Goal: Information Seeking & Learning: Learn about a topic

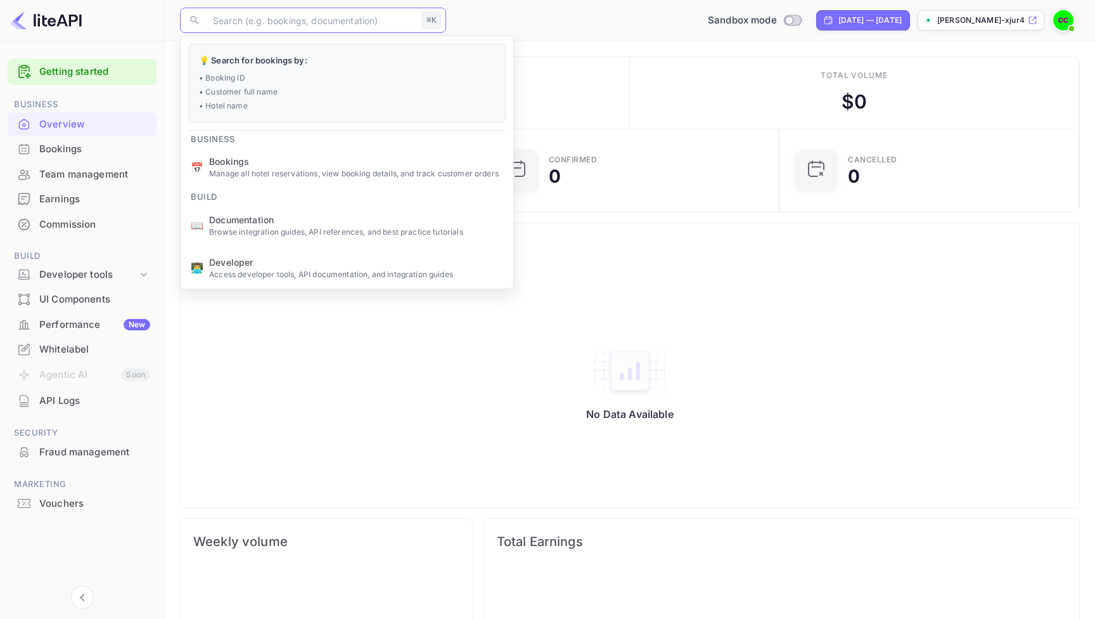
click at [262, 15] on input "text" at bounding box center [311, 20] width 212 height 25
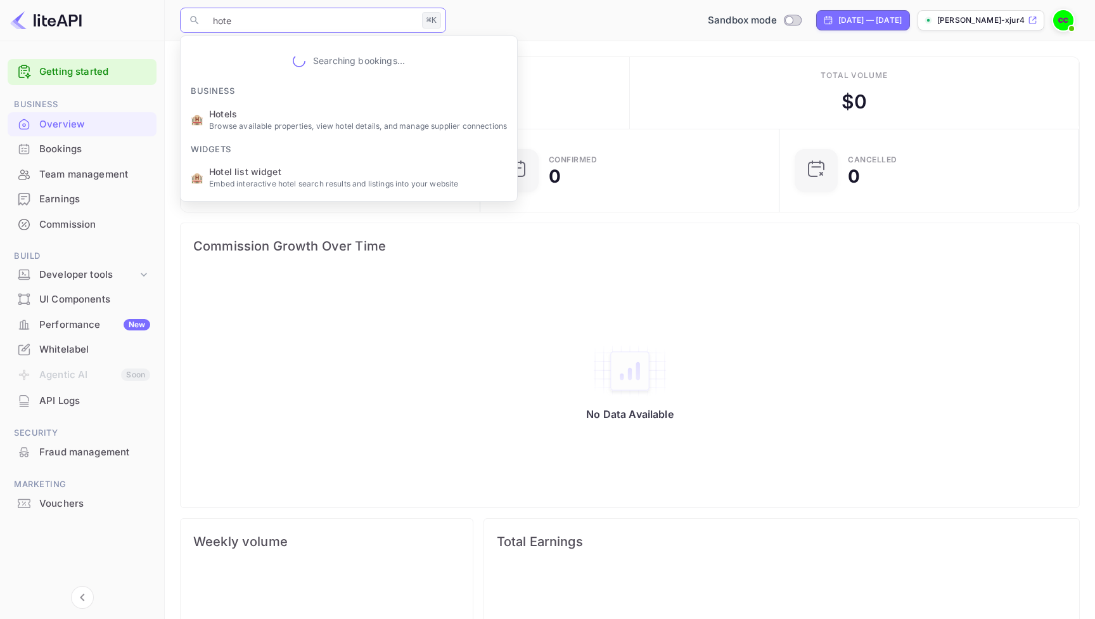
type input "hotel"
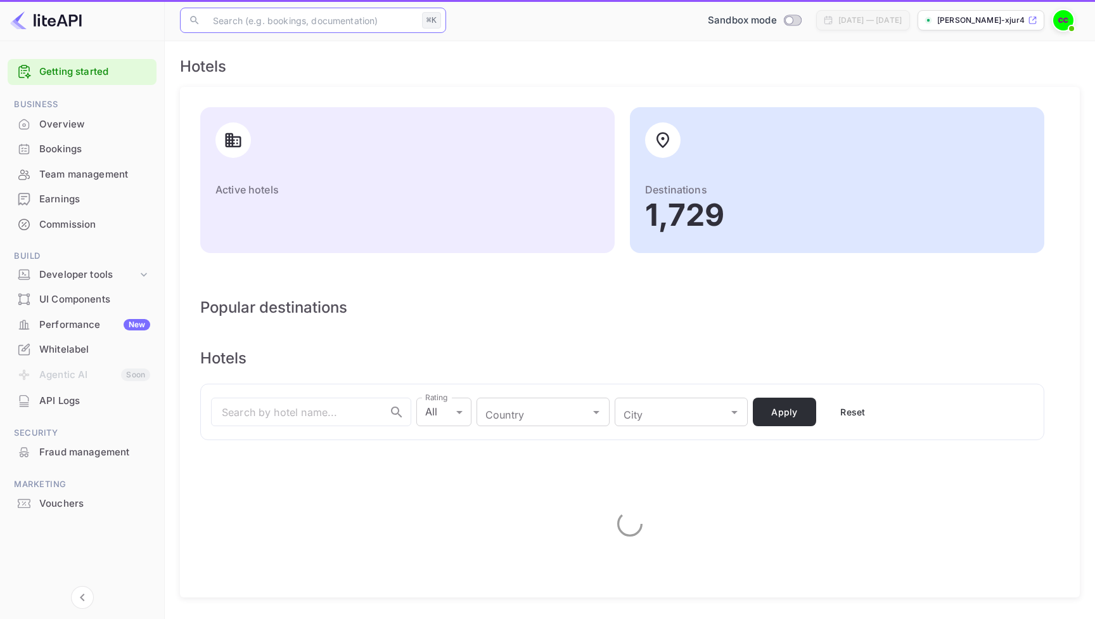
type input "[GEOGRAPHIC_DATA]"
type input "[US_STATE]"
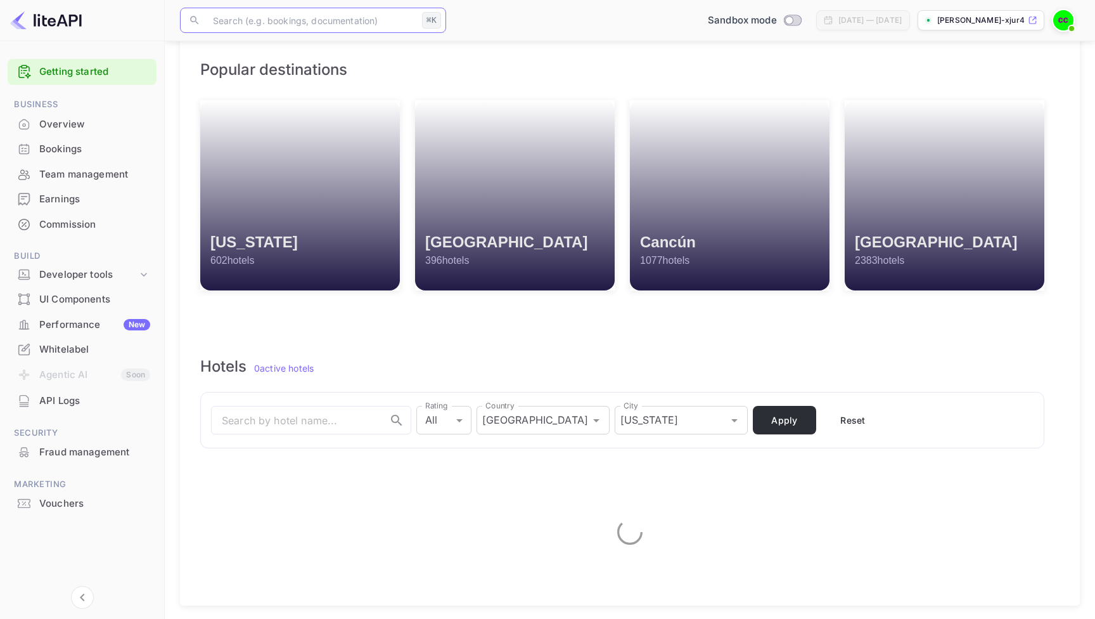
scroll to position [219, 0]
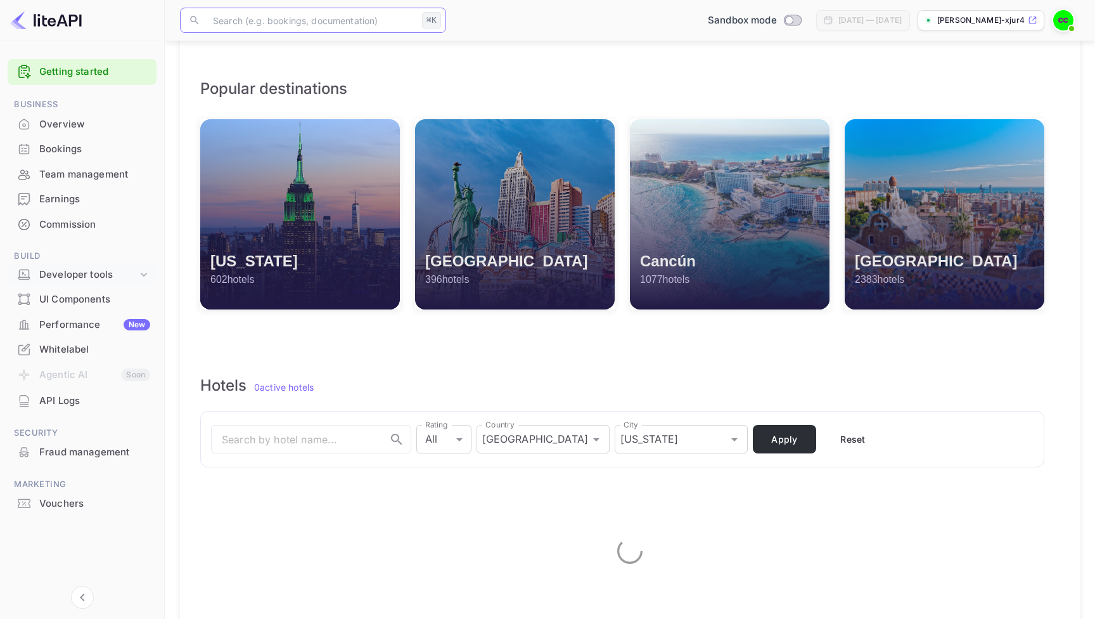
click at [137, 269] on div "Developer tools" at bounding box center [88, 274] width 98 height 15
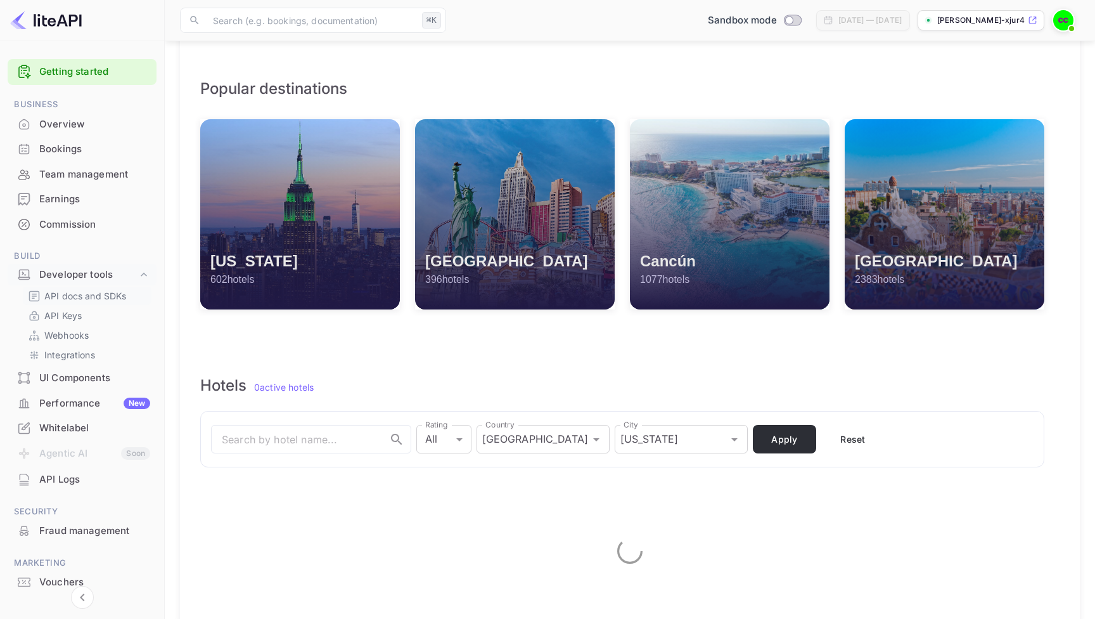
click at [101, 290] on p "API docs and SDKs" at bounding box center [85, 295] width 82 height 13
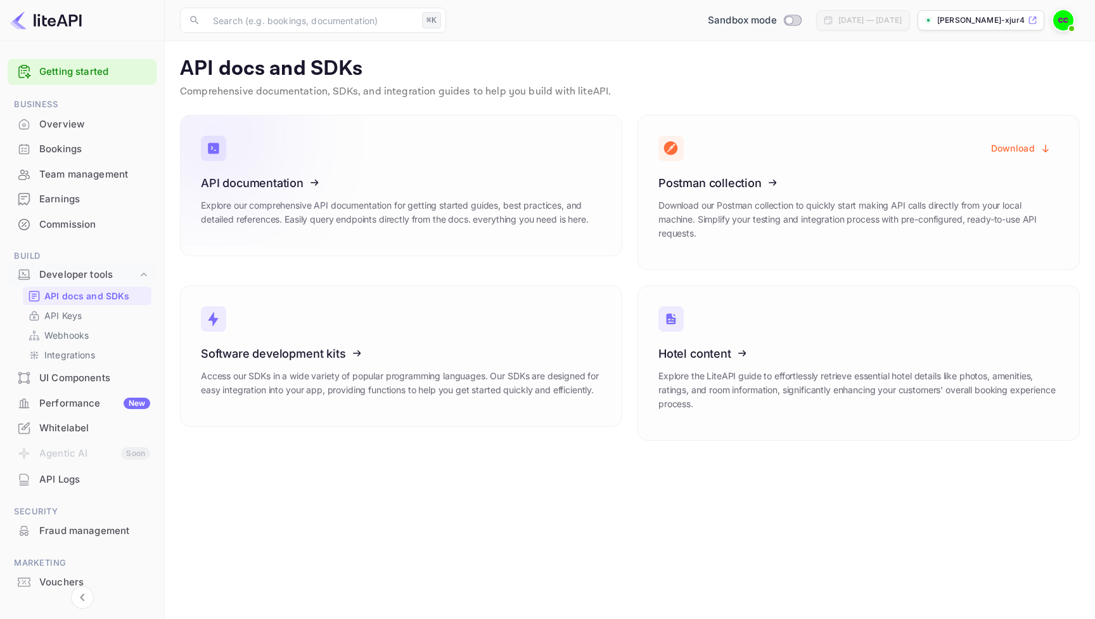
click at [437, 203] on p "Explore our comprehensive API documentation for getting started guides, best pr…" at bounding box center [401, 212] width 401 height 28
